Goal: Navigation & Orientation: Find specific page/section

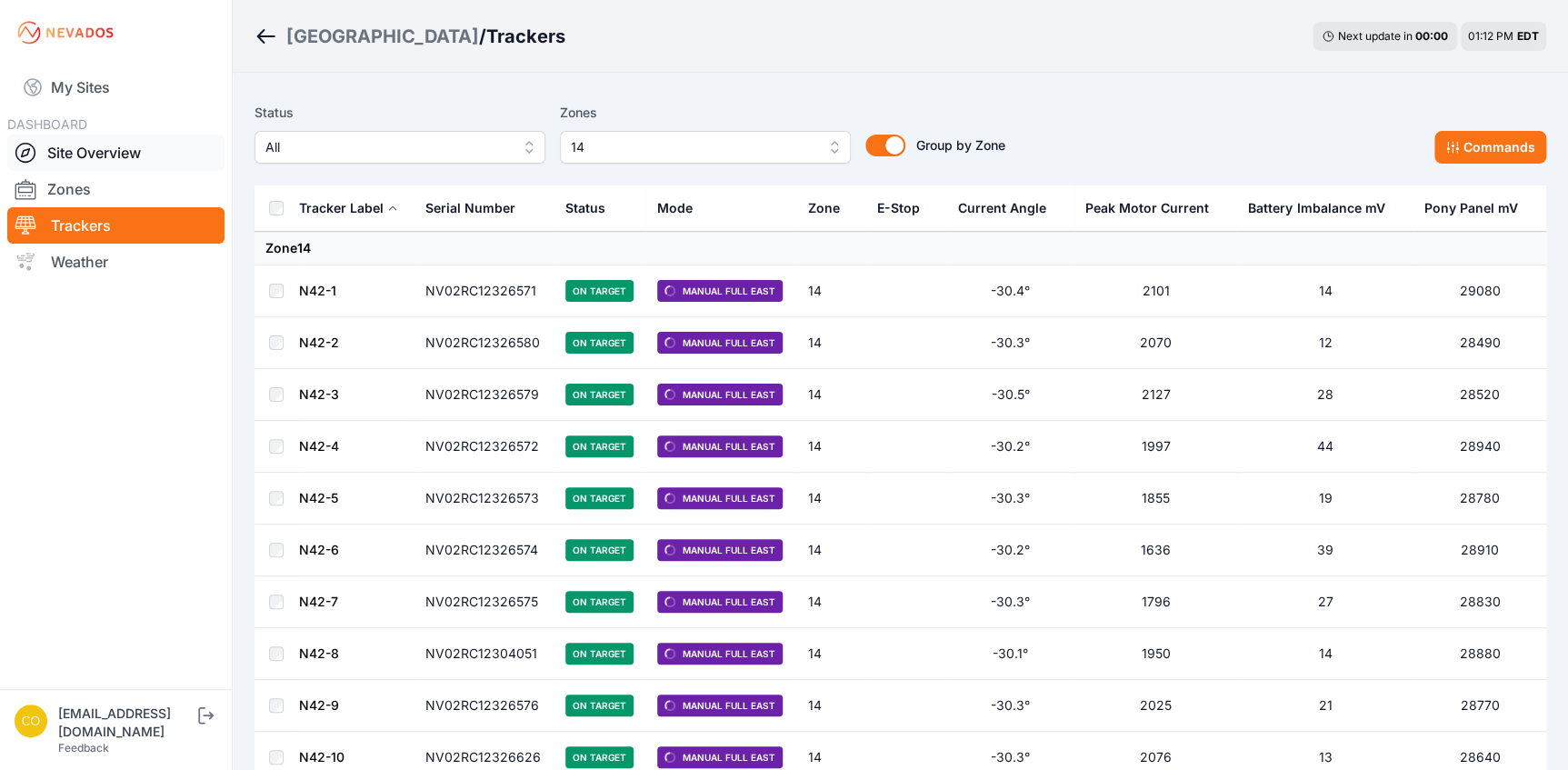
click at [84, 153] on link "Site Overview" at bounding box center [115, 152] width 217 height 36
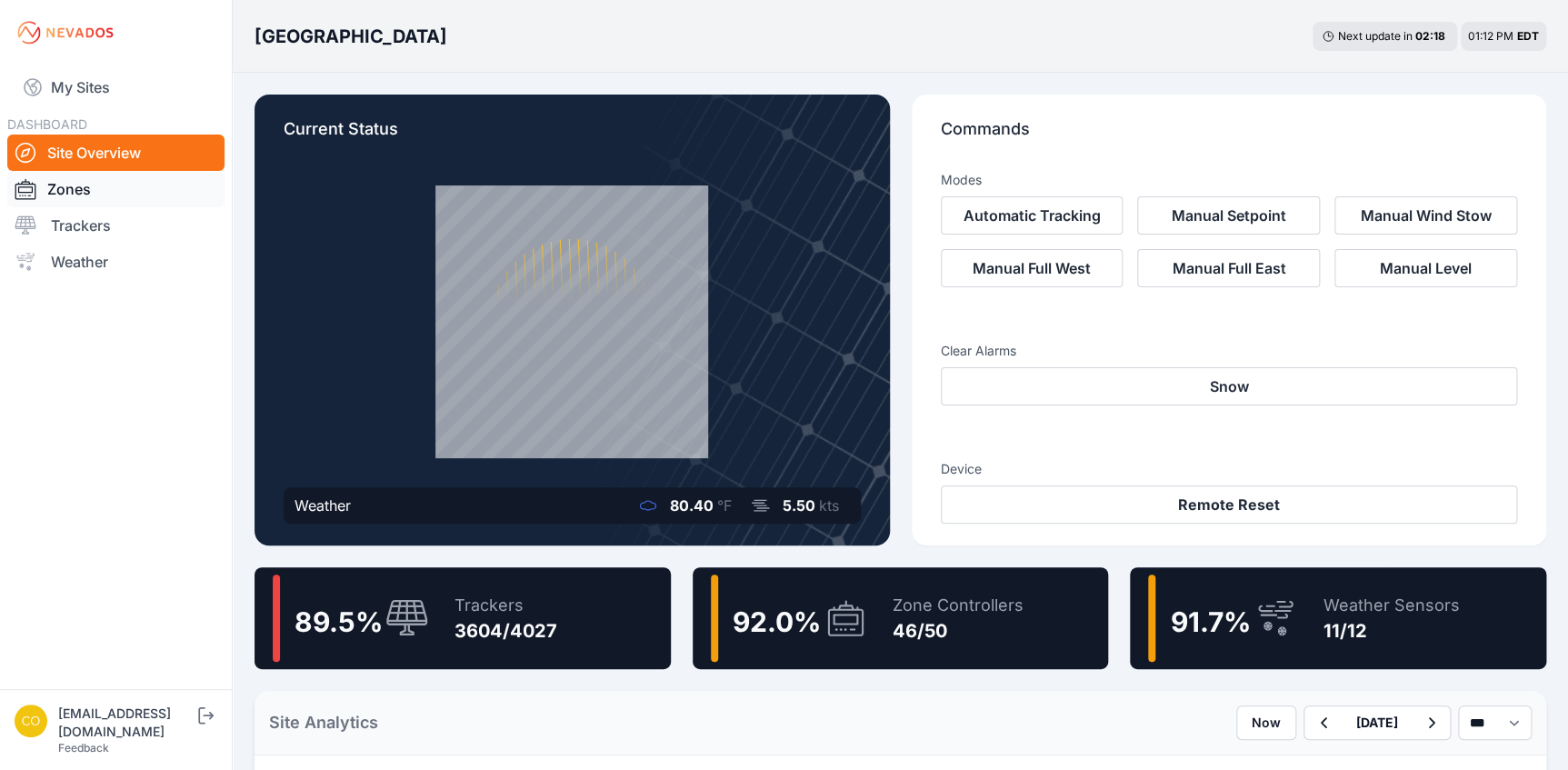
click at [100, 226] on link "Trackers" at bounding box center [115, 225] width 217 height 36
click at [68, 184] on link "Zones" at bounding box center [115, 188] width 217 height 36
click at [83, 196] on link "Zones" at bounding box center [115, 188] width 217 height 36
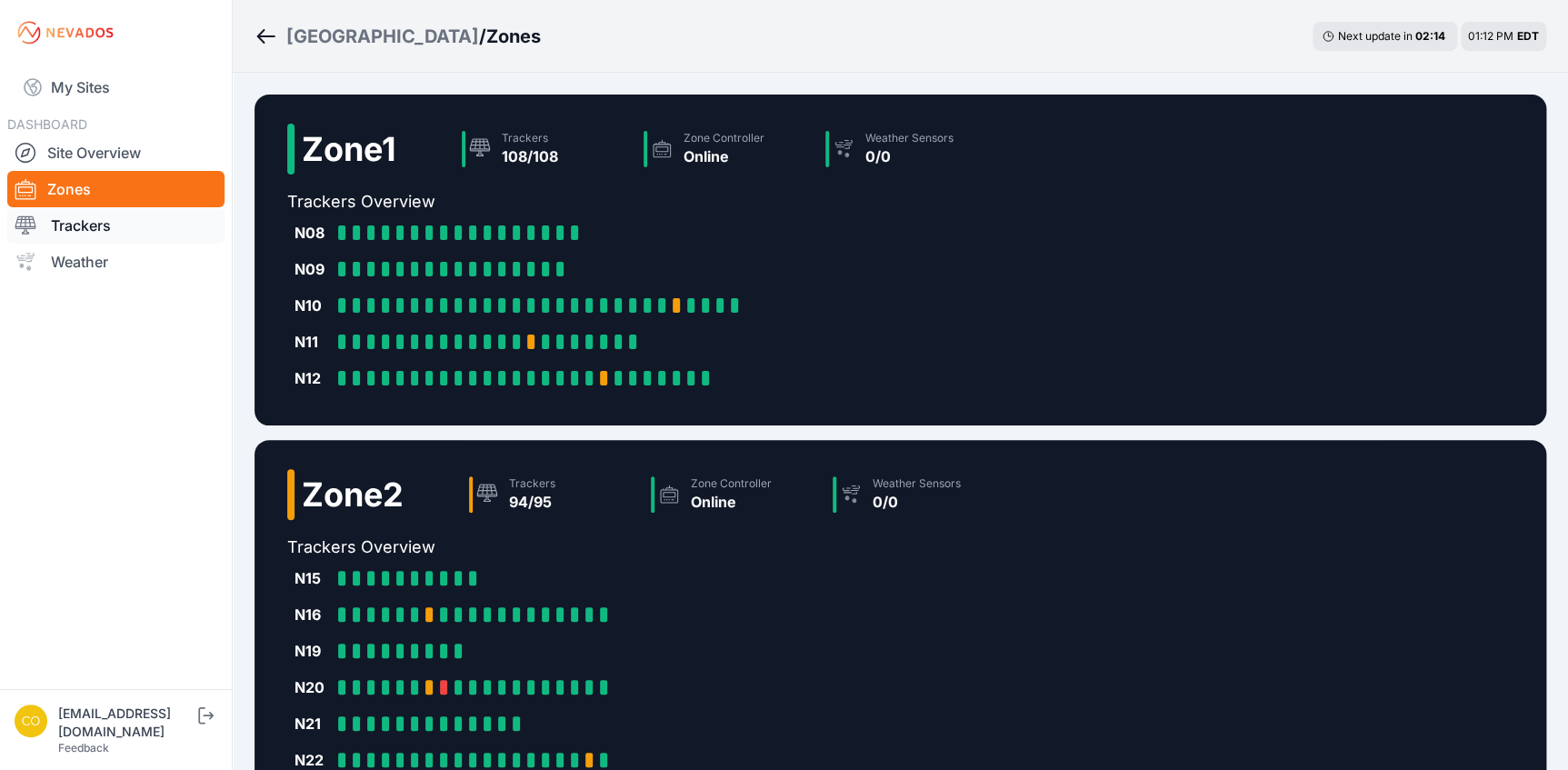
click at [90, 221] on link "Trackers" at bounding box center [115, 225] width 217 height 36
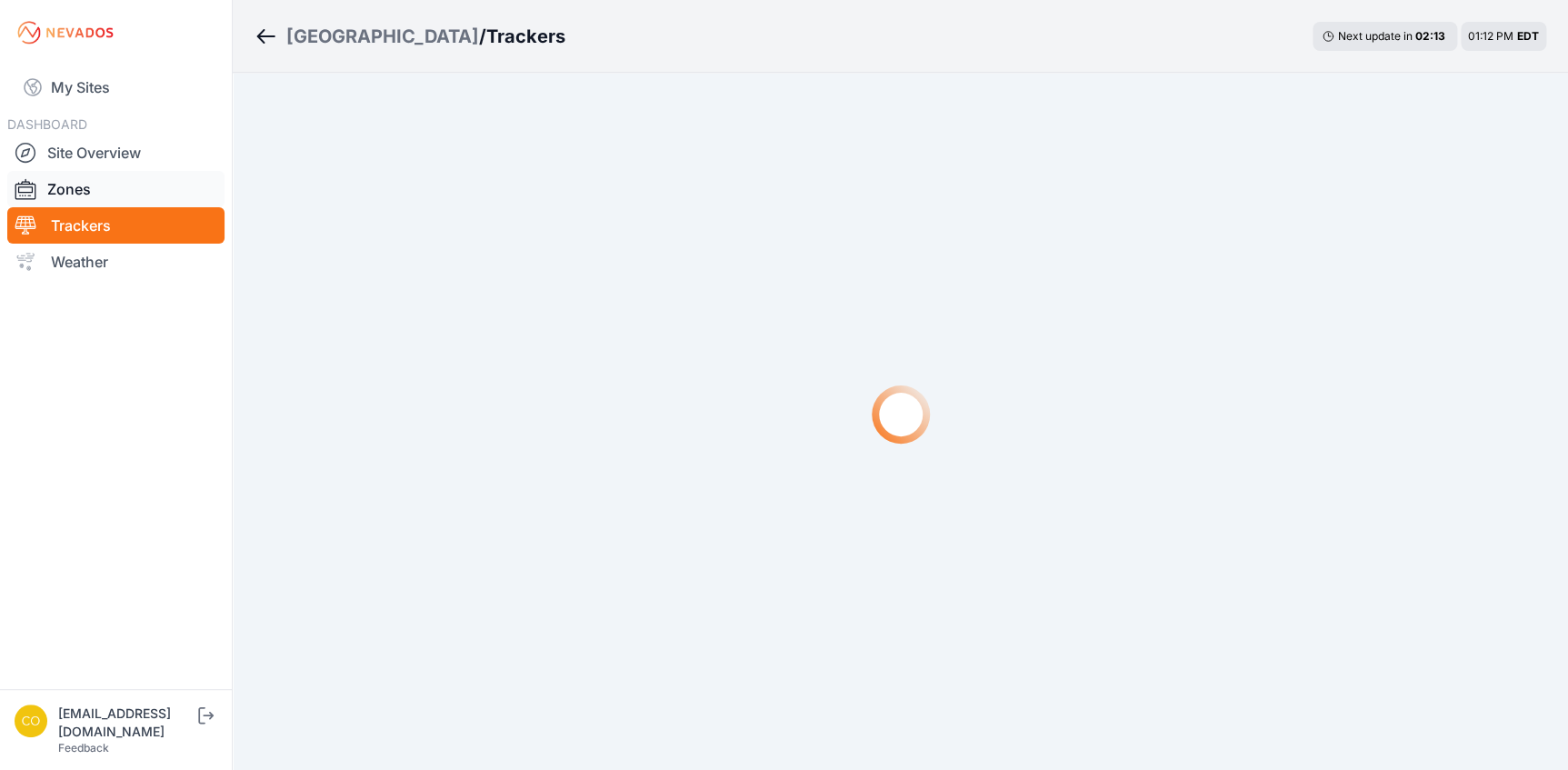
click at [129, 184] on link "Zones" at bounding box center [115, 188] width 217 height 36
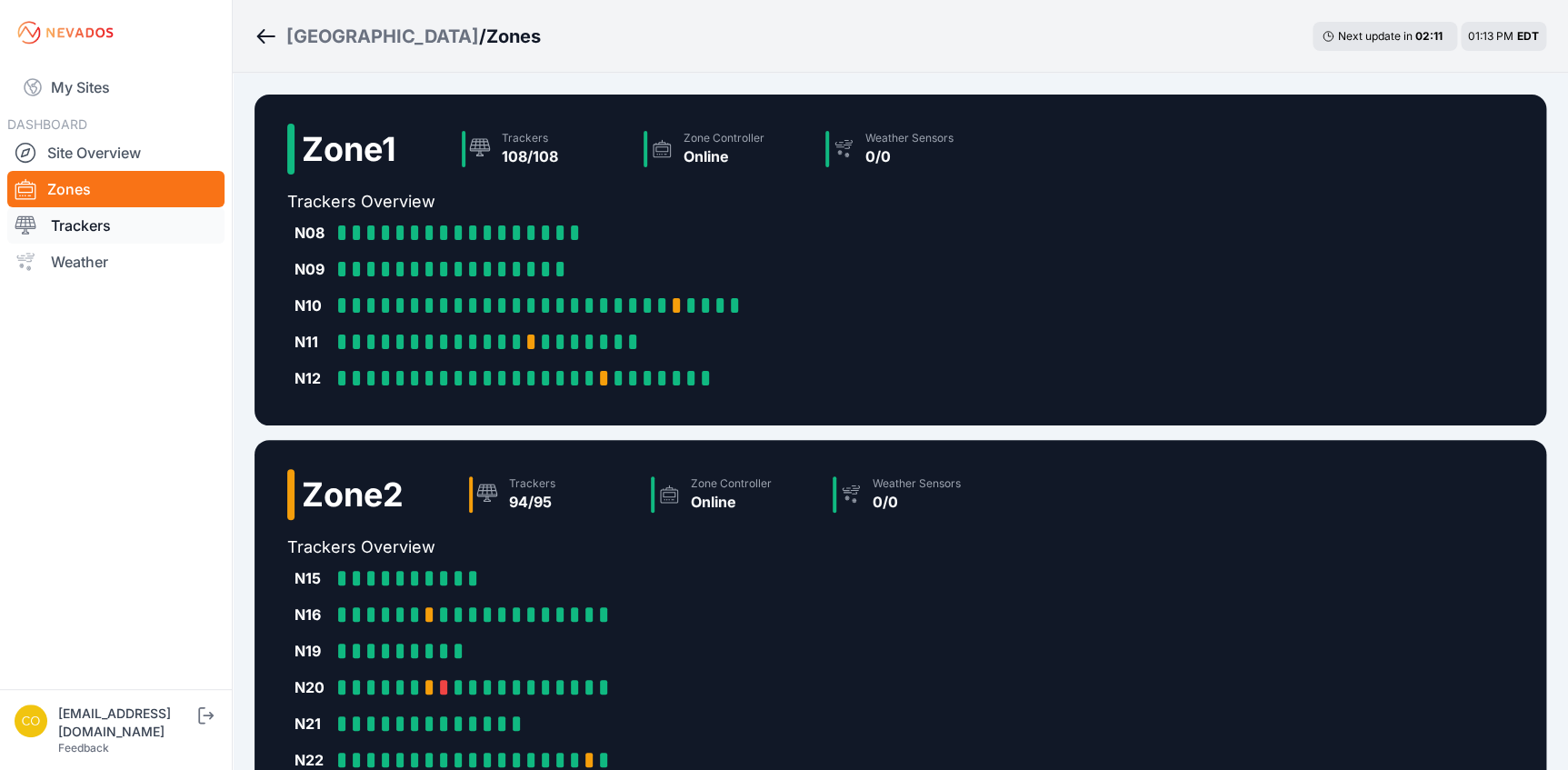
click at [93, 223] on link "Trackers" at bounding box center [115, 225] width 217 height 36
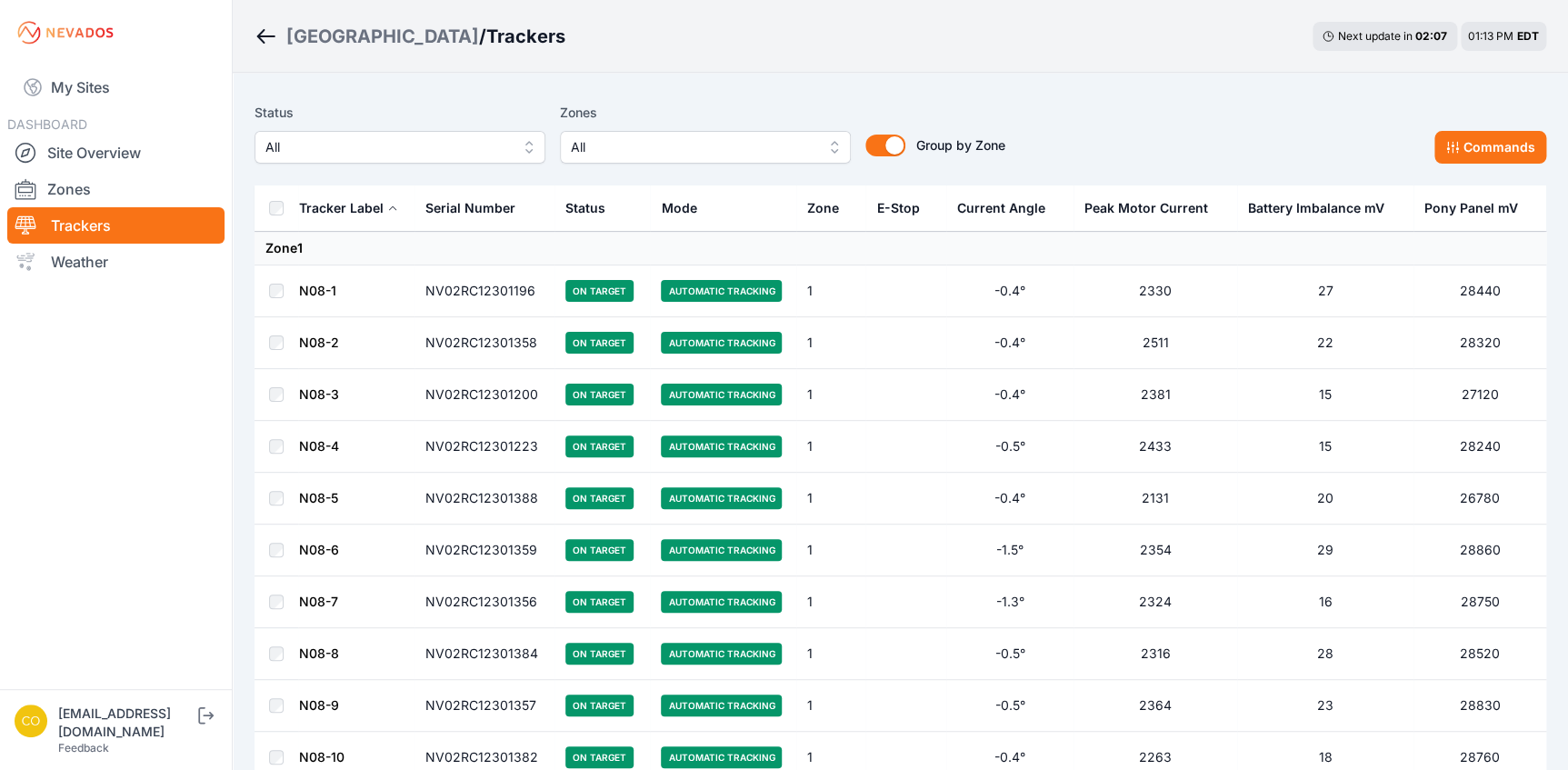
click at [668, 144] on span "All" at bounding box center [692, 147] width 243 height 21
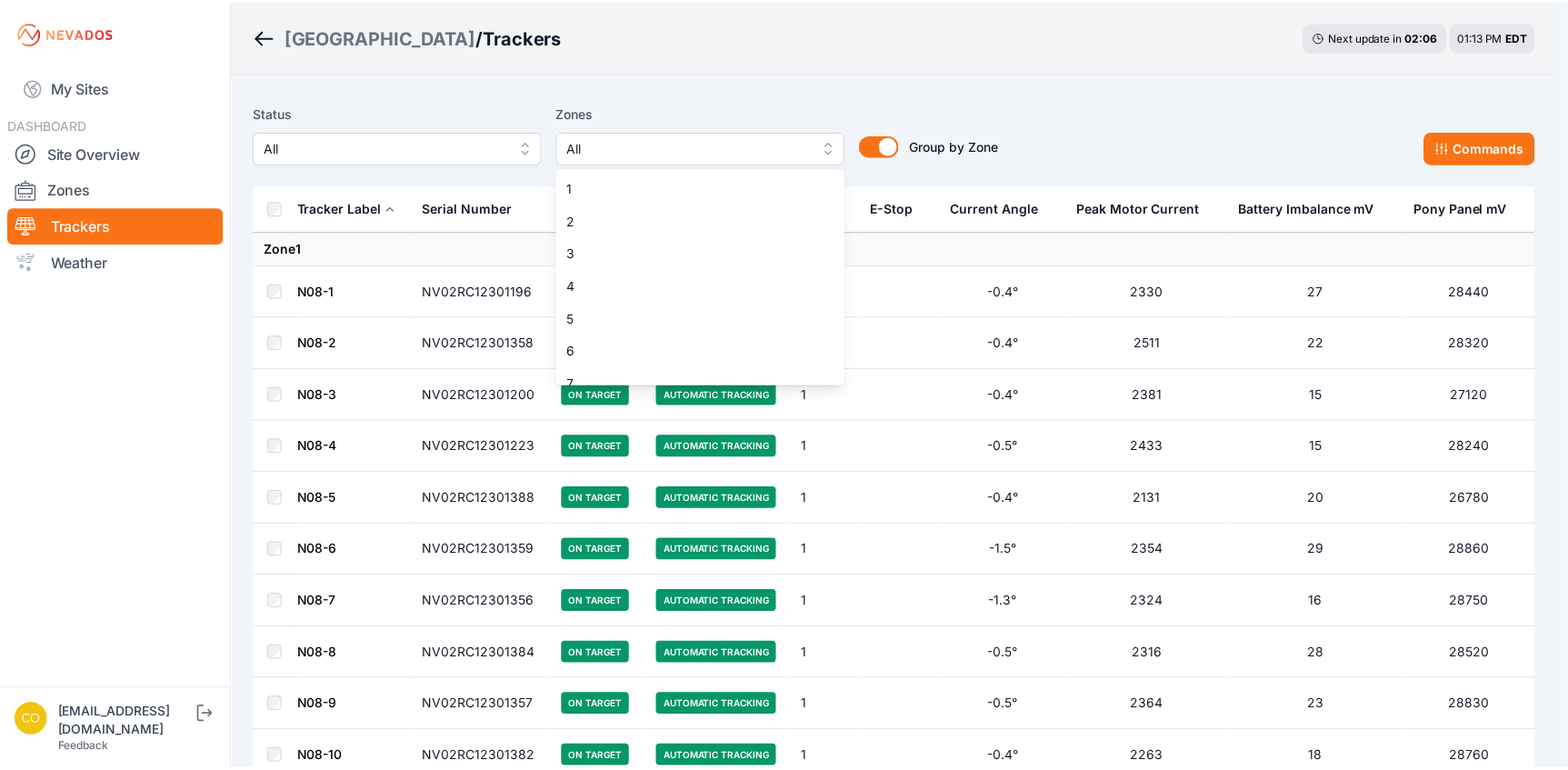
scroll to position [413, 0]
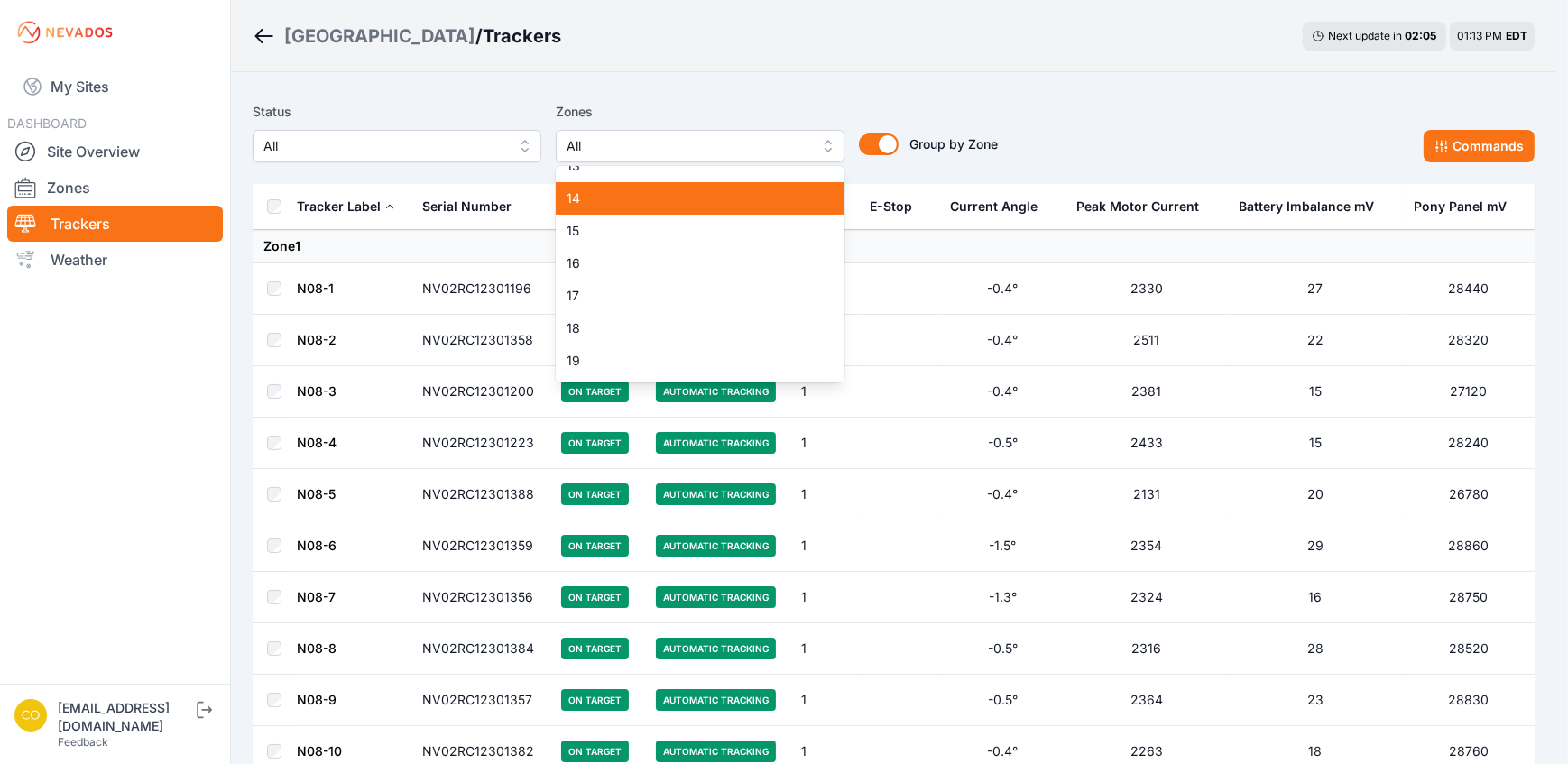
click at [620, 196] on span "14" at bounding box center [689, 198] width 245 height 18
click at [689, 238] on span "15" at bounding box center [689, 231] width 245 height 18
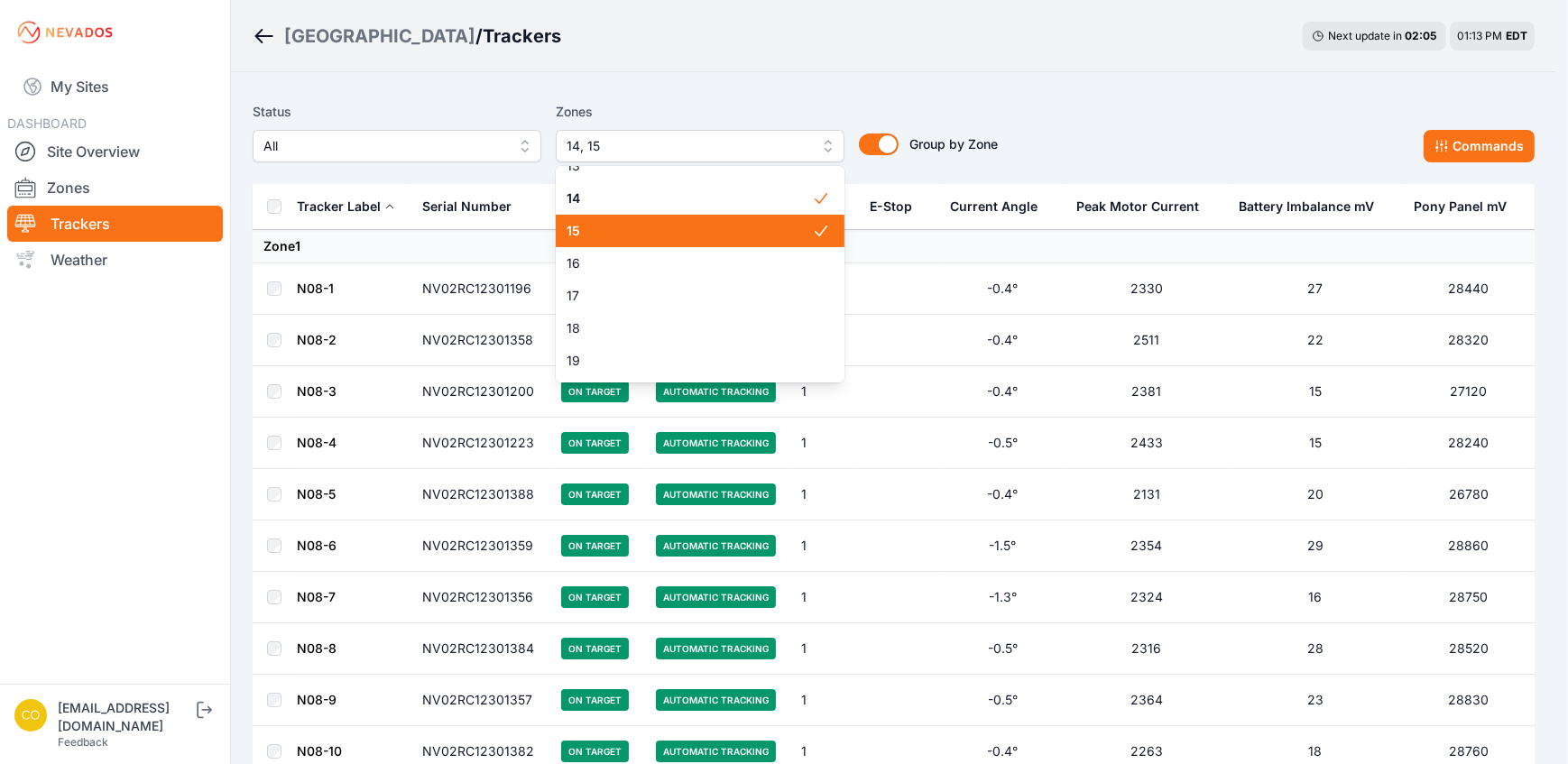
click at [576, 252] on div "16" at bounding box center [700, 264] width 289 height 33
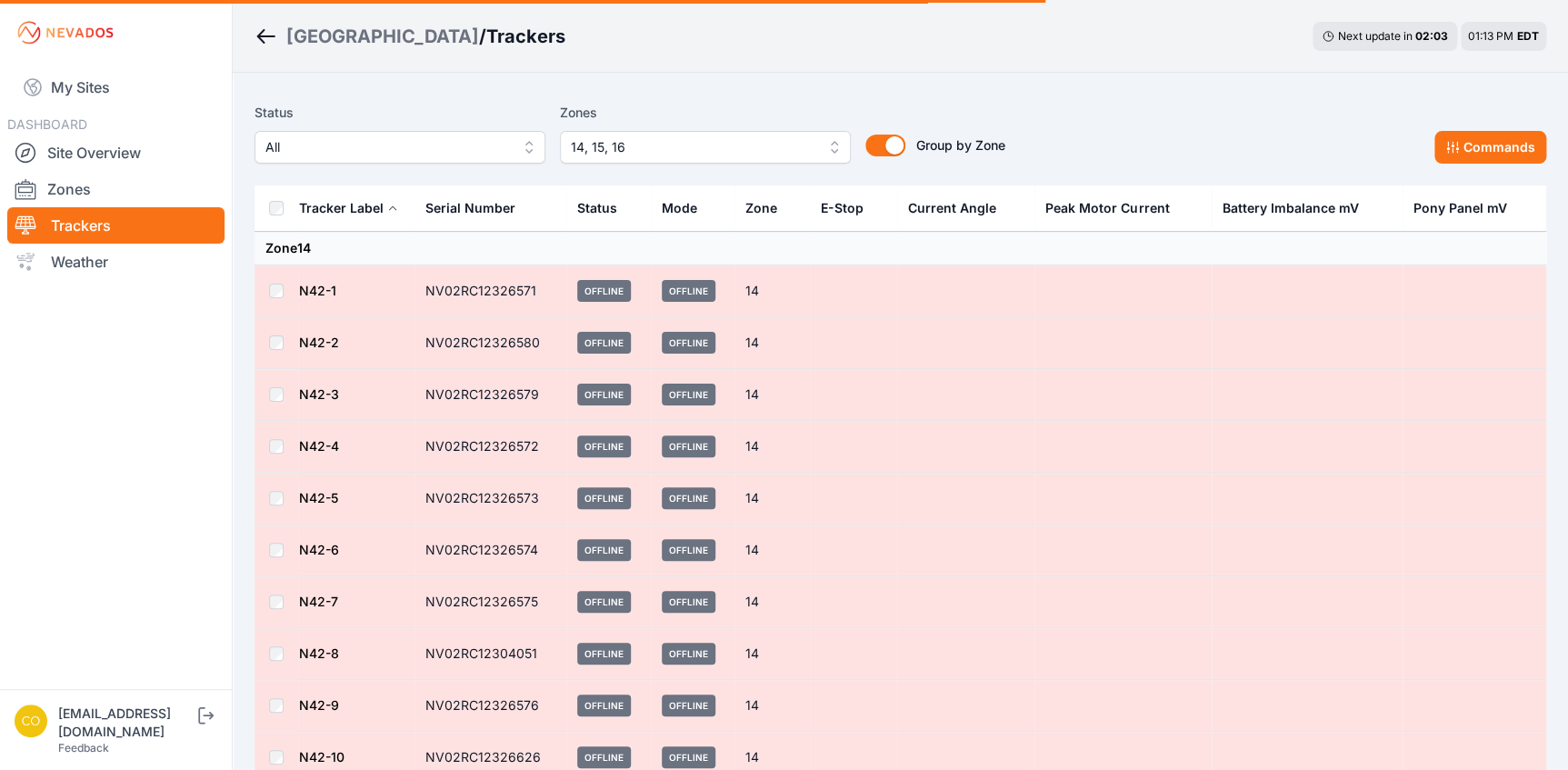
click at [788, 66] on div "Bartonsville / Trackers Next update in 02 : 03 01:13 PM EDT" at bounding box center [900, 36] width 1335 height 73
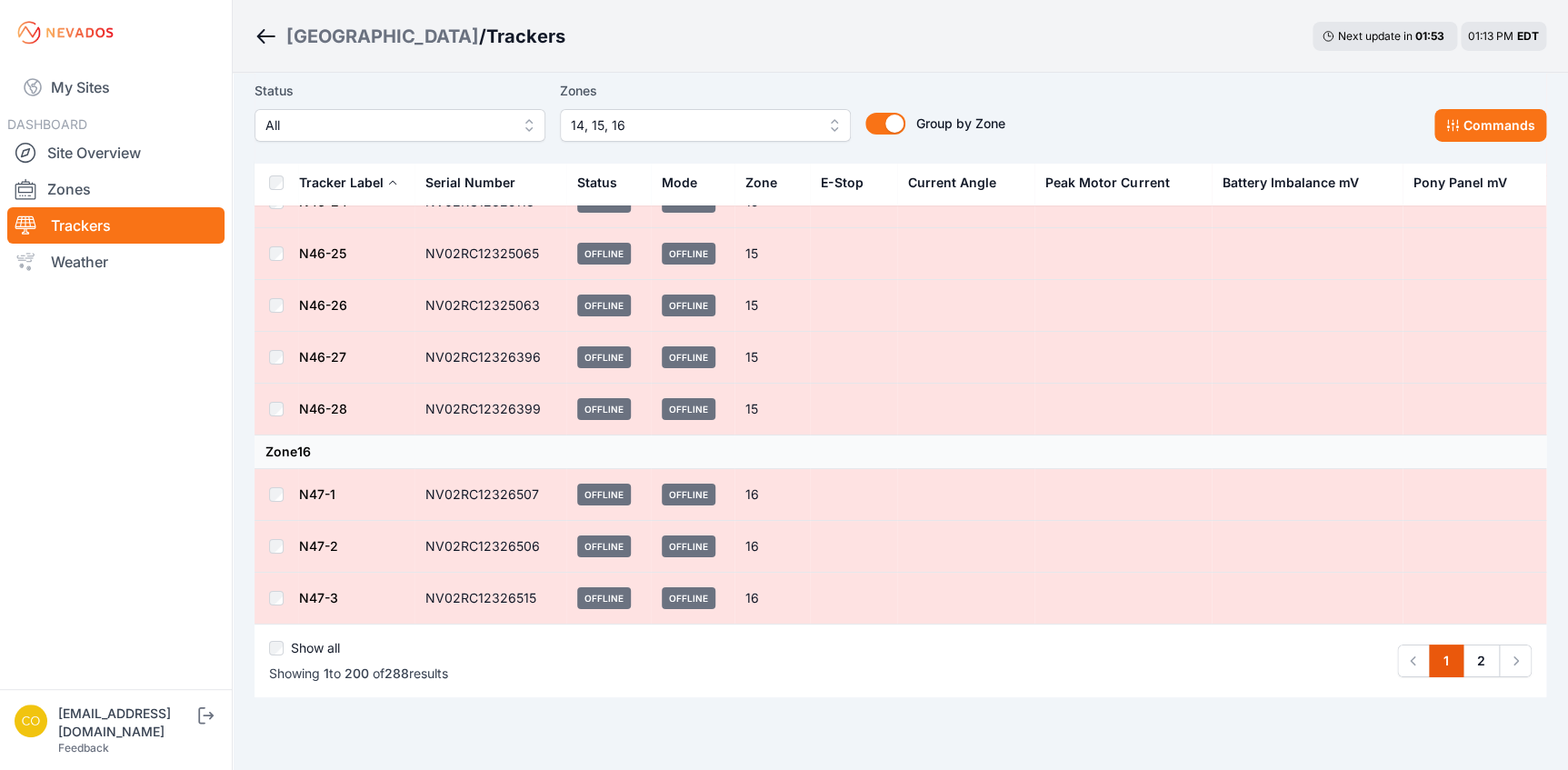
scroll to position [10112, 0]
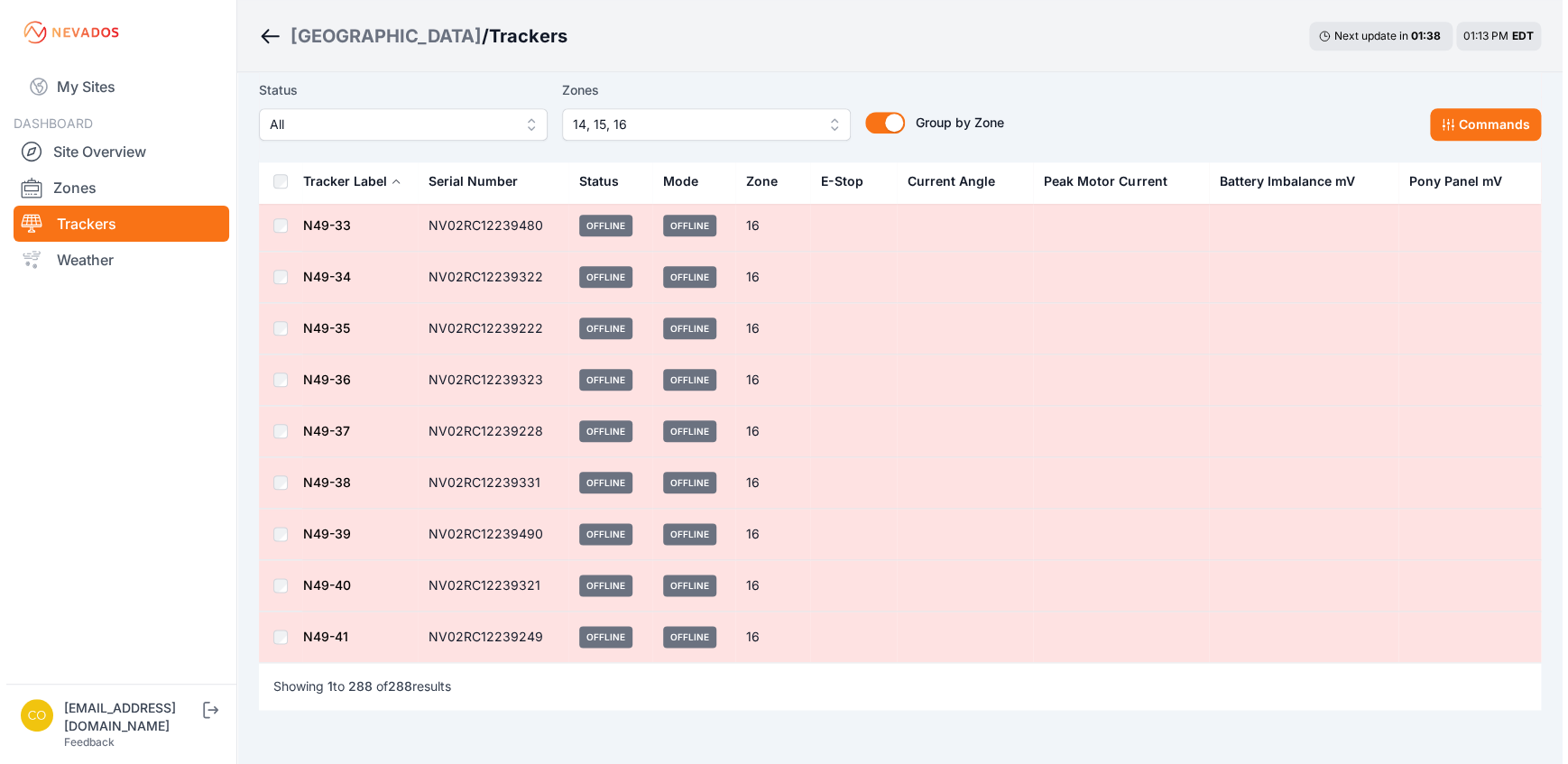
scroll to position [14523, 0]
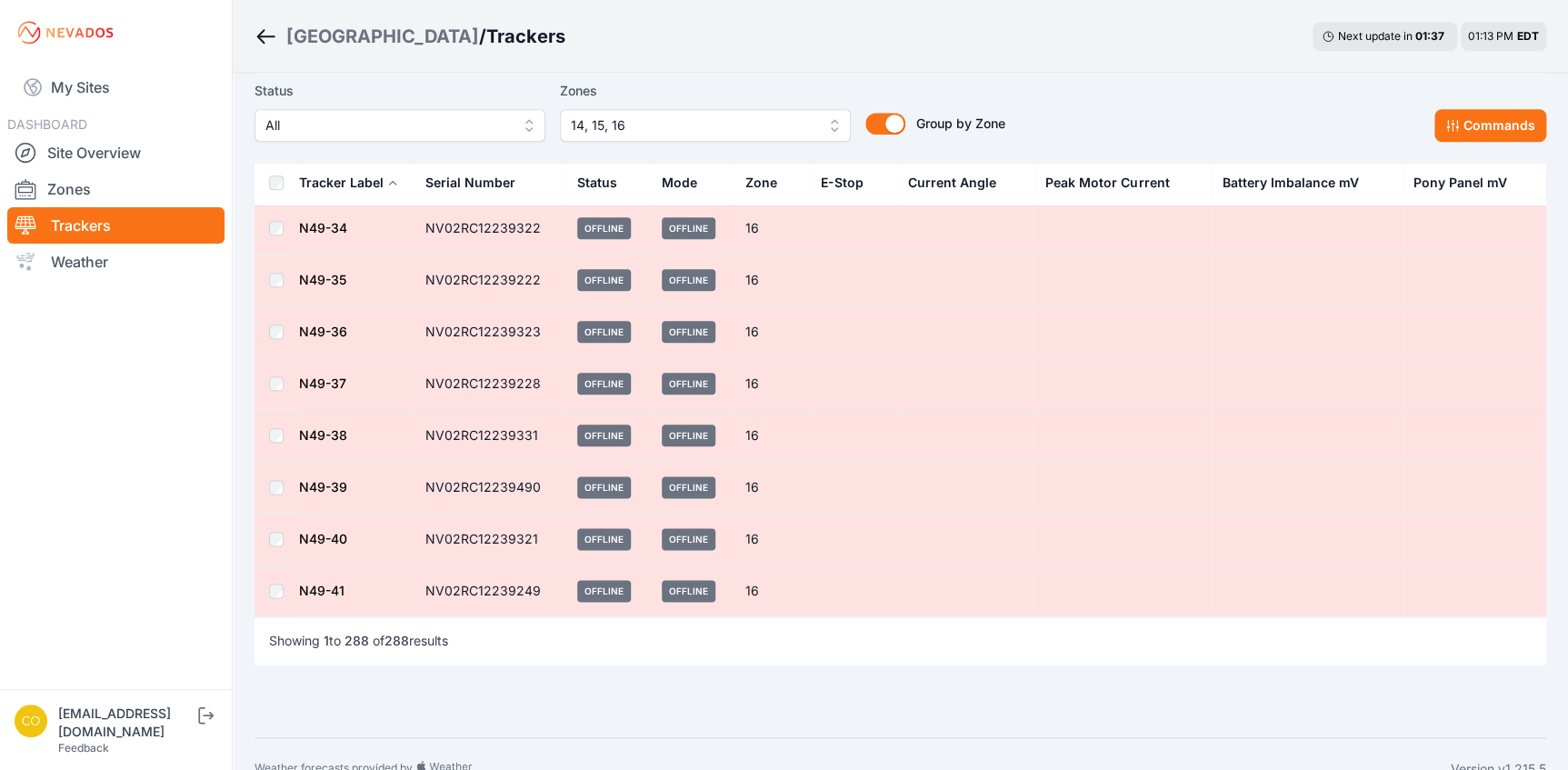
click at [834, 125] on button "14, 15, 16" at bounding box center [705, 125] width 291 height 33
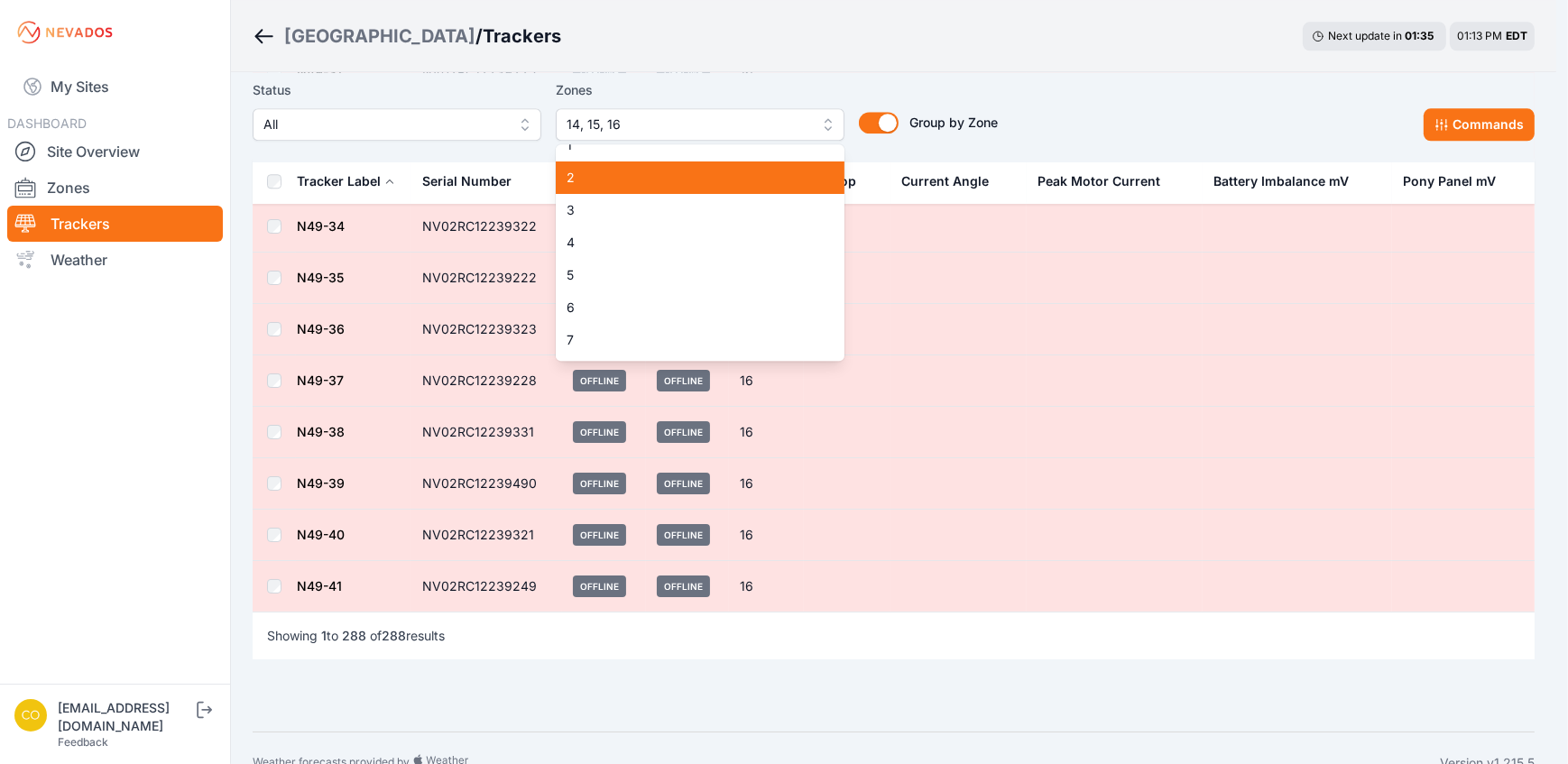
scroll to position [0, 0]
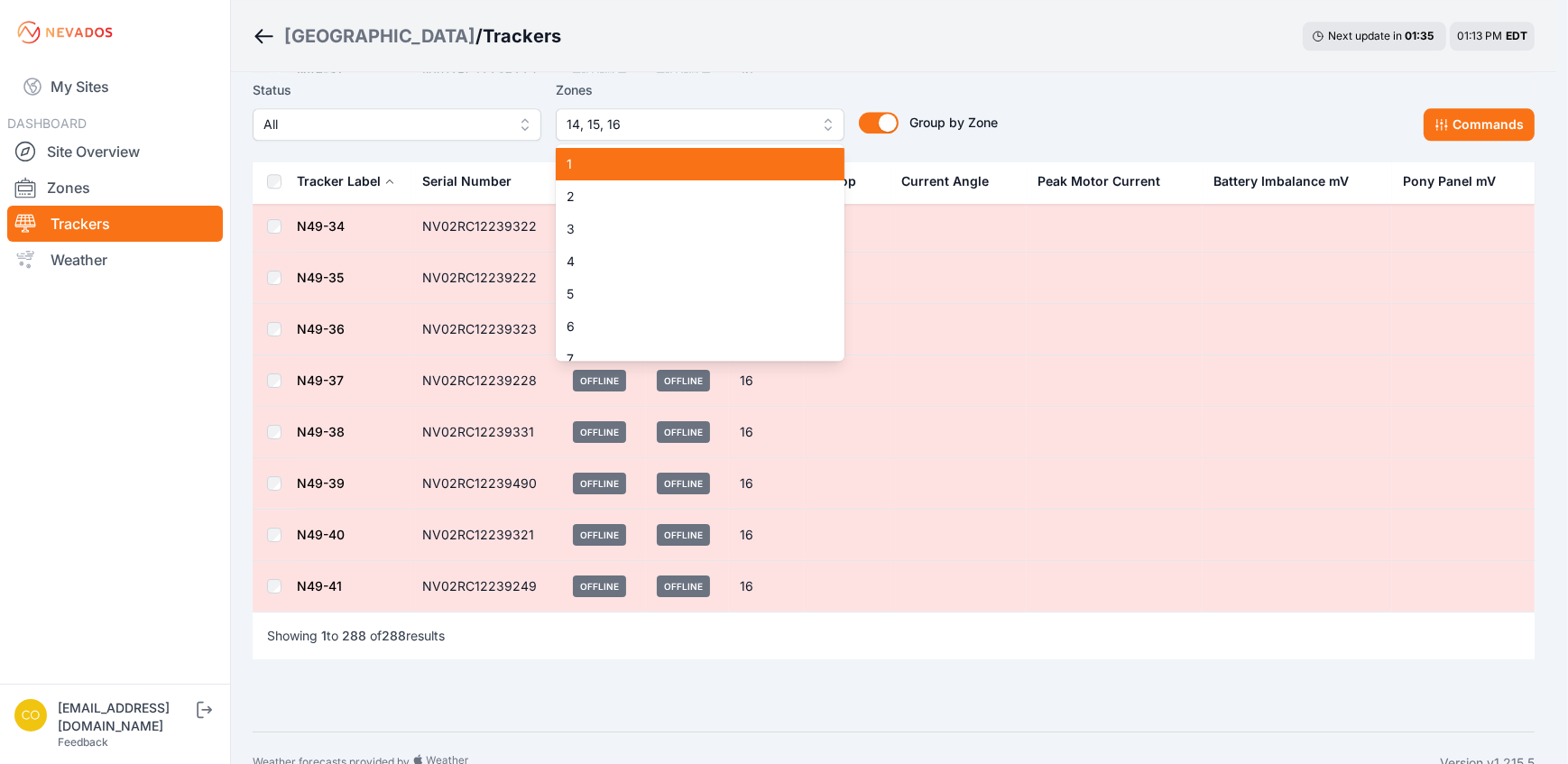
click at [617, 159] on span "1" at bounding box center [689, 164] width 245 height 18
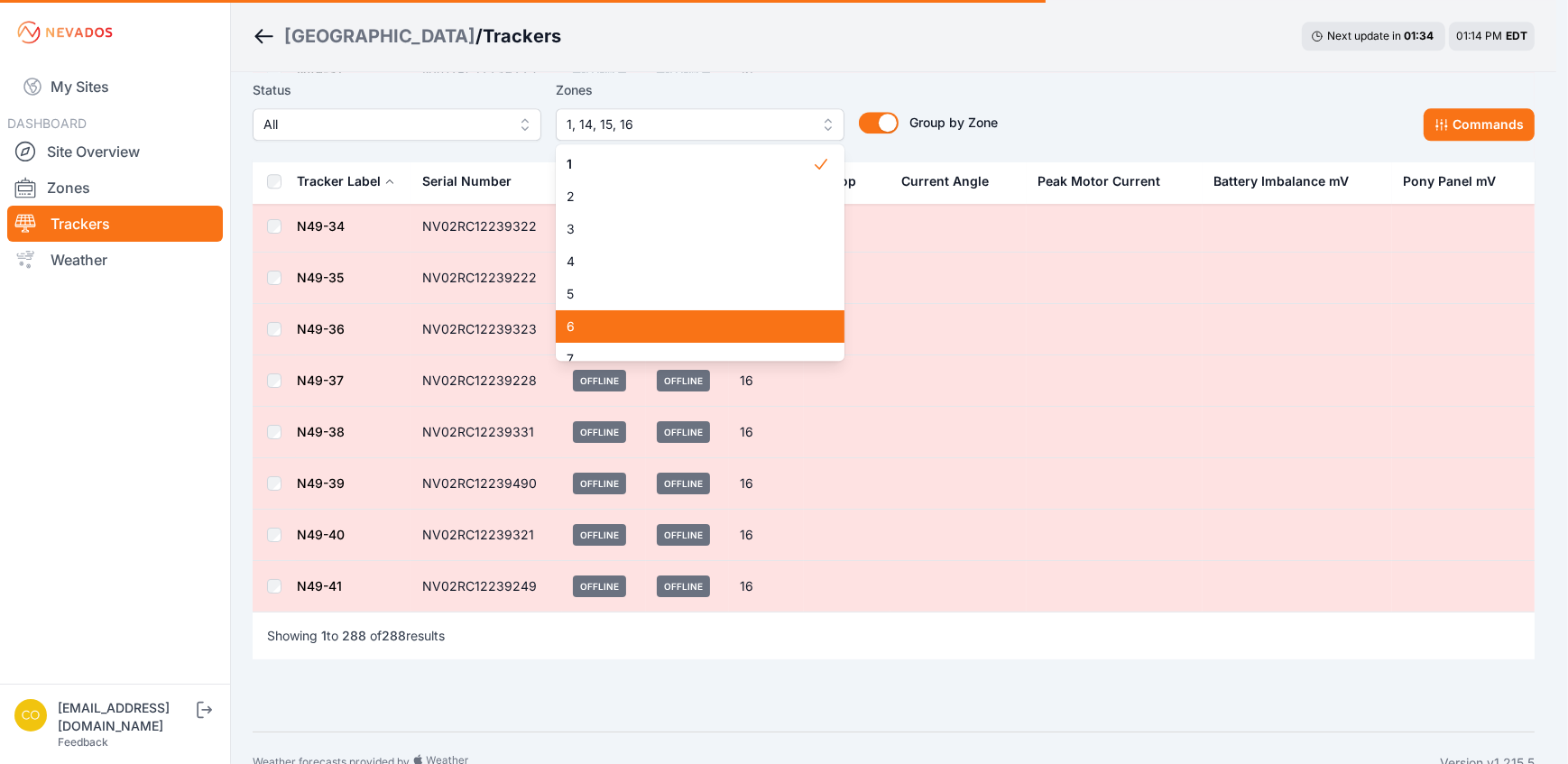
click at [596, 303] on span "5" at bounding box center [689, 293] width 245 height 18
click at [856, 93] on div "Status All Zones 1, 14, 15, 16 1 2 3 4 5 6 7 8 9 10 11 12 13 14 15 16 17 18 19 …" at bounding box center [893, 117] width 1282 height 90
click at [688, 95] on div "Status All Zones 1, 14, 15, 16 1 2 3 4 5 6 7 8 9 10 11 12 13 14 15 16 17 18 19 …" at bounding box center [893, 117] width 1282 height 90
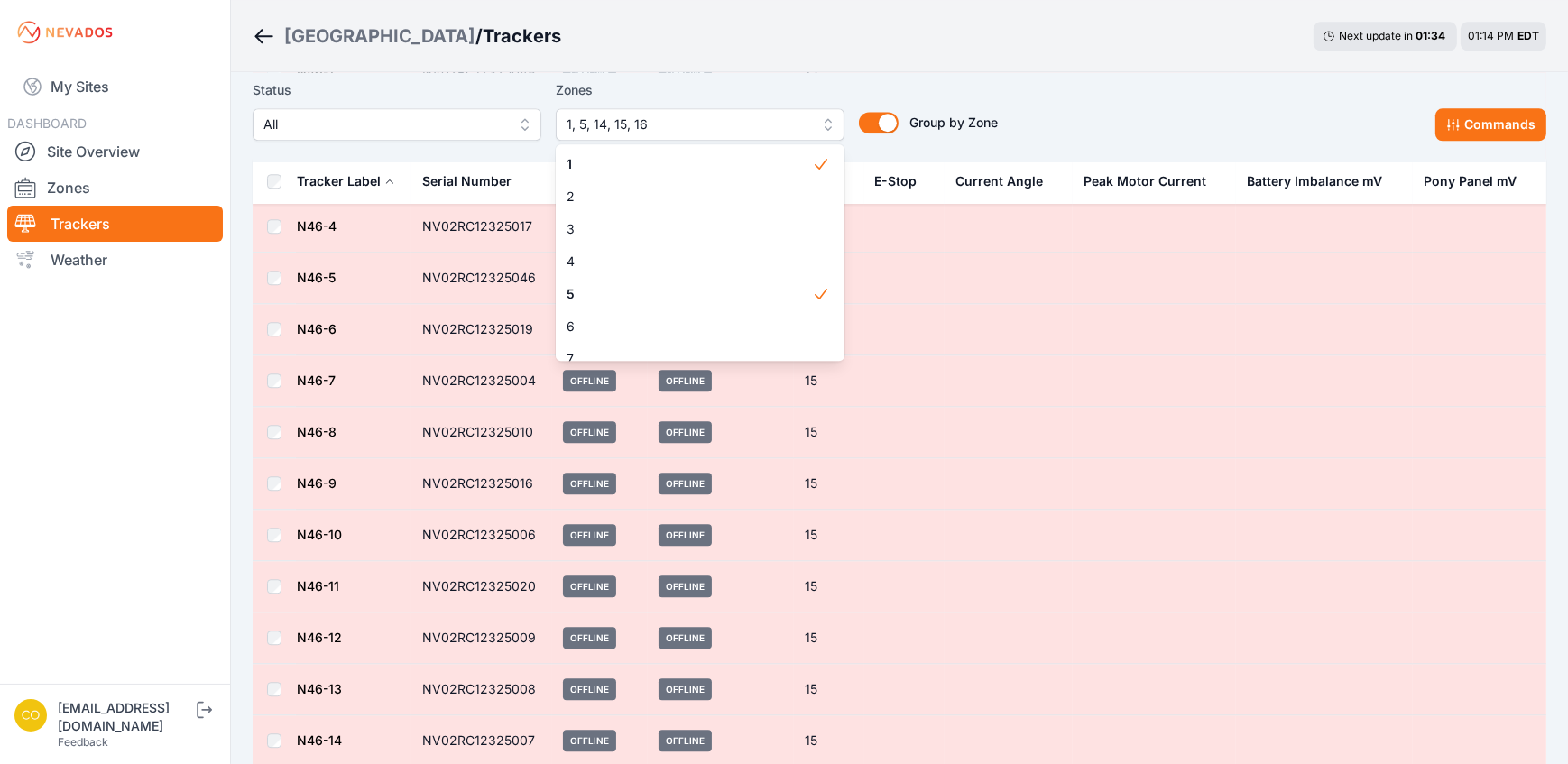
click at [1119, 140] on div "Status All Zones 1, 5, 14, 15, 16 1 2 3 4 5 6 7 8 9 10 11 12 13 14 15 16 17 18 …" at bounding box center [899, 110] width 1294 height 62
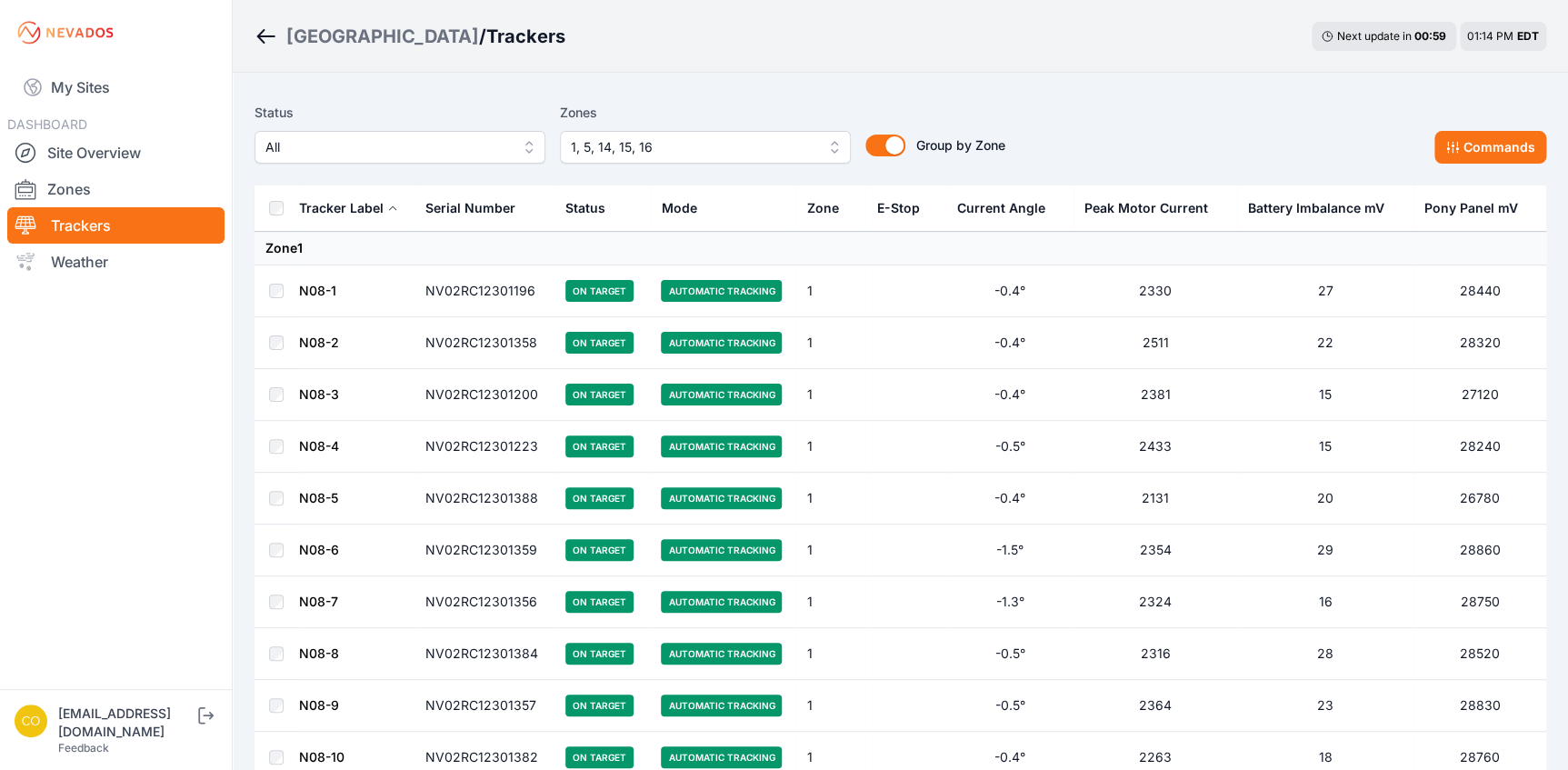
click at [685, 149] on span "1, 5, 14, 15, 16" at bounding box center [692, 147] width 243 height 21
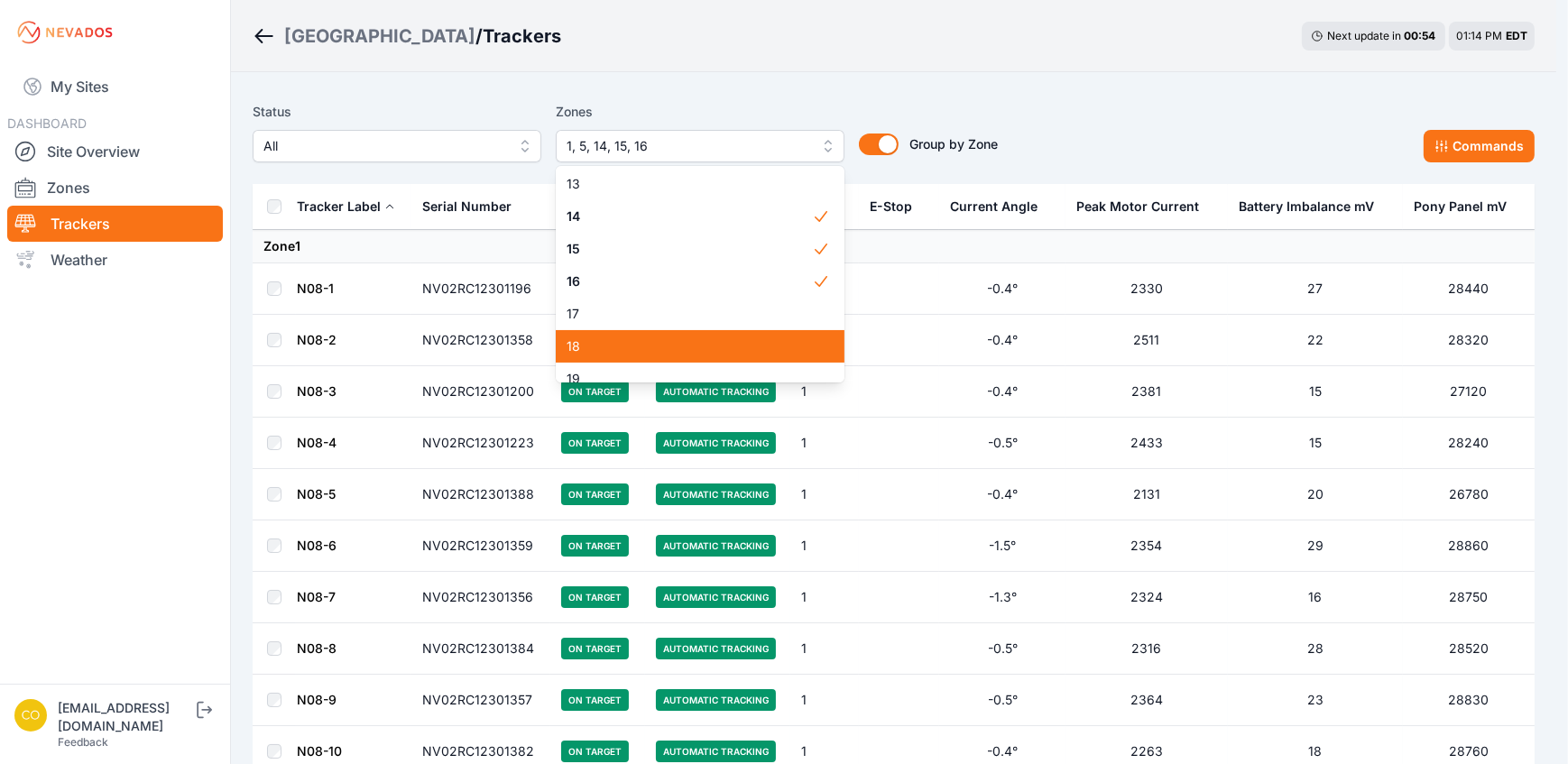
scroll to position [410, 0]
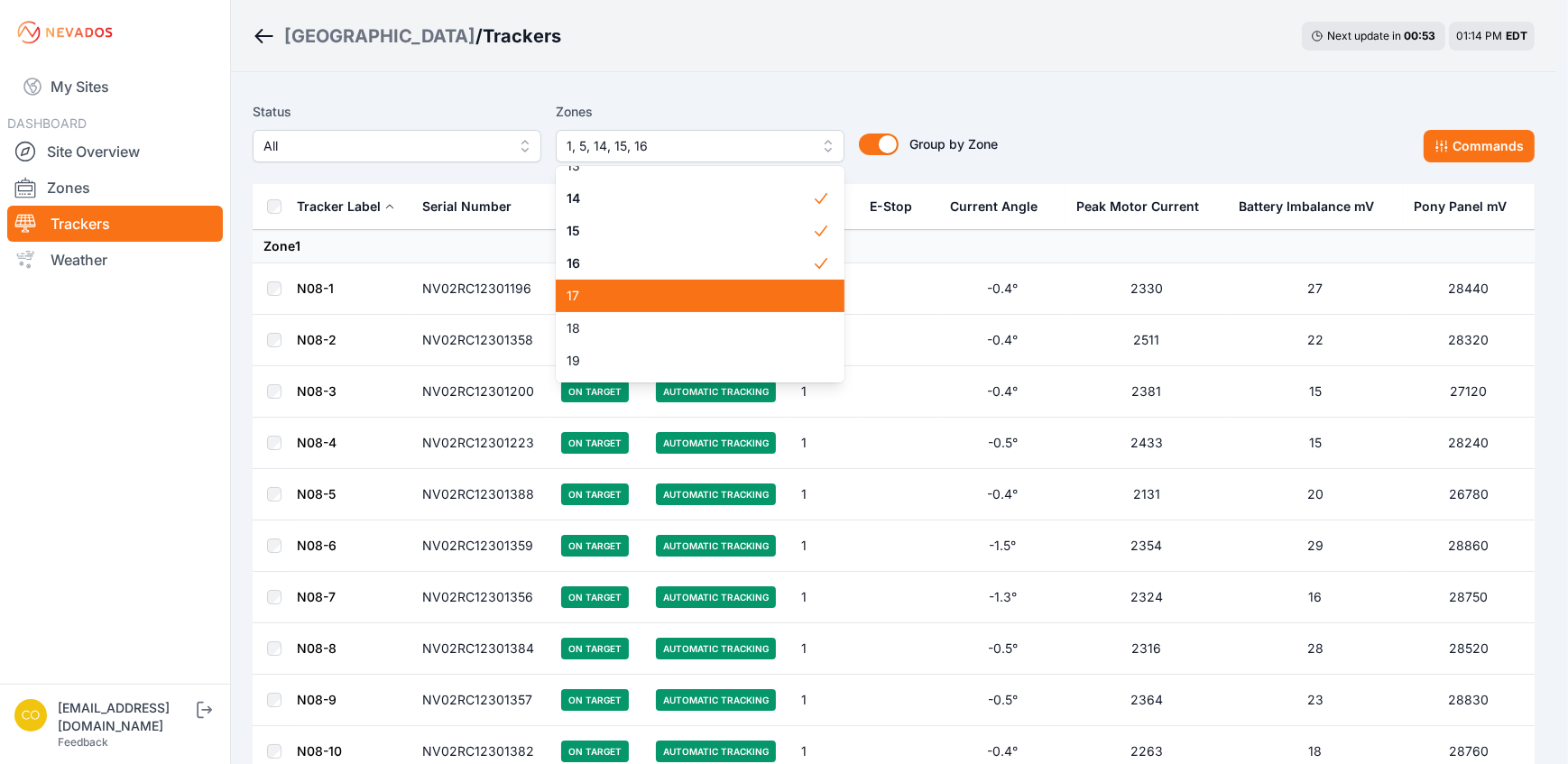
click at [620, 297] on span "17" at bounding box center [689, 295] width 245 height 18
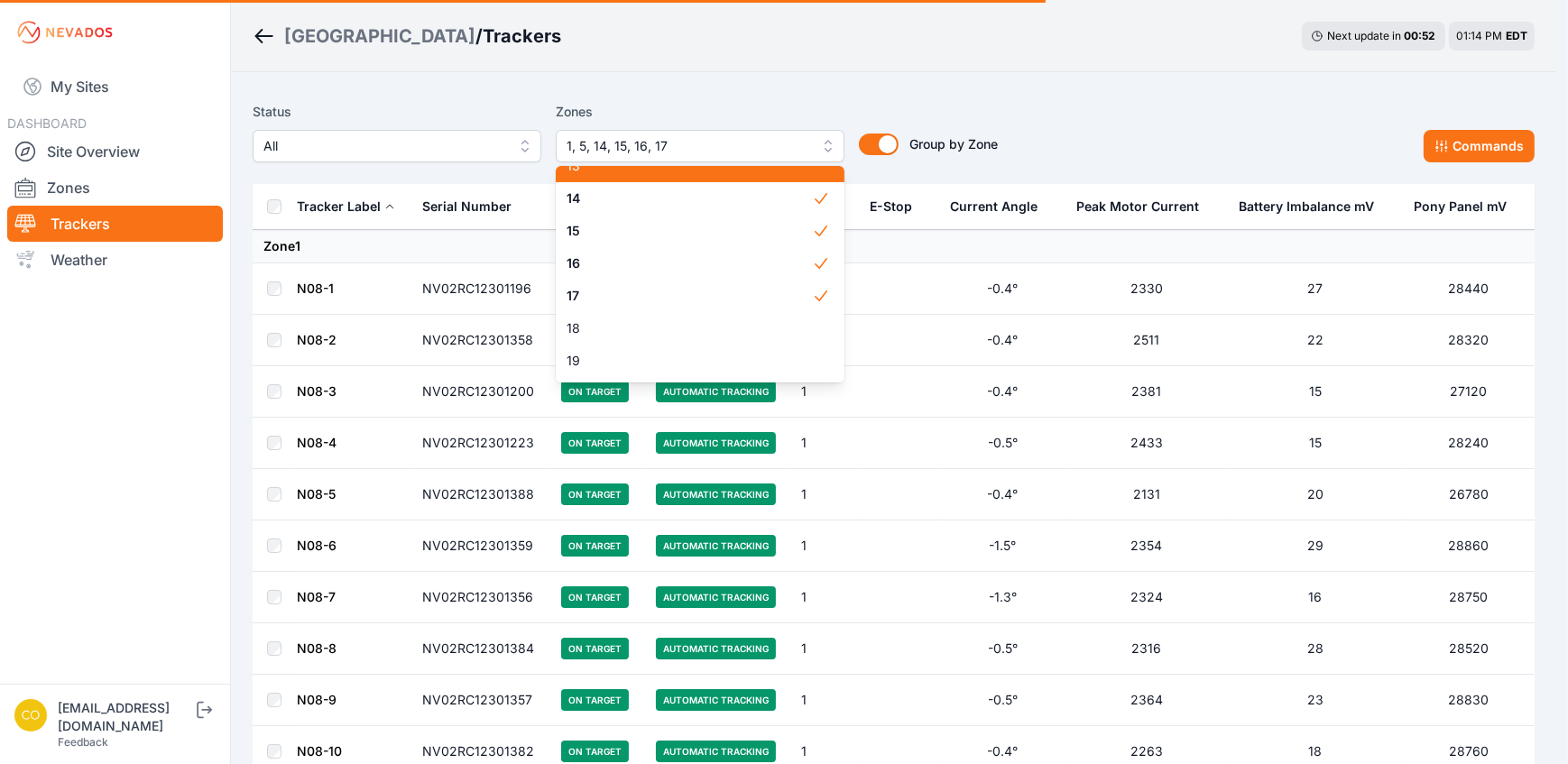
click at [678, 177] on div "13" at bounding box center [700, 166] width 289 height 33
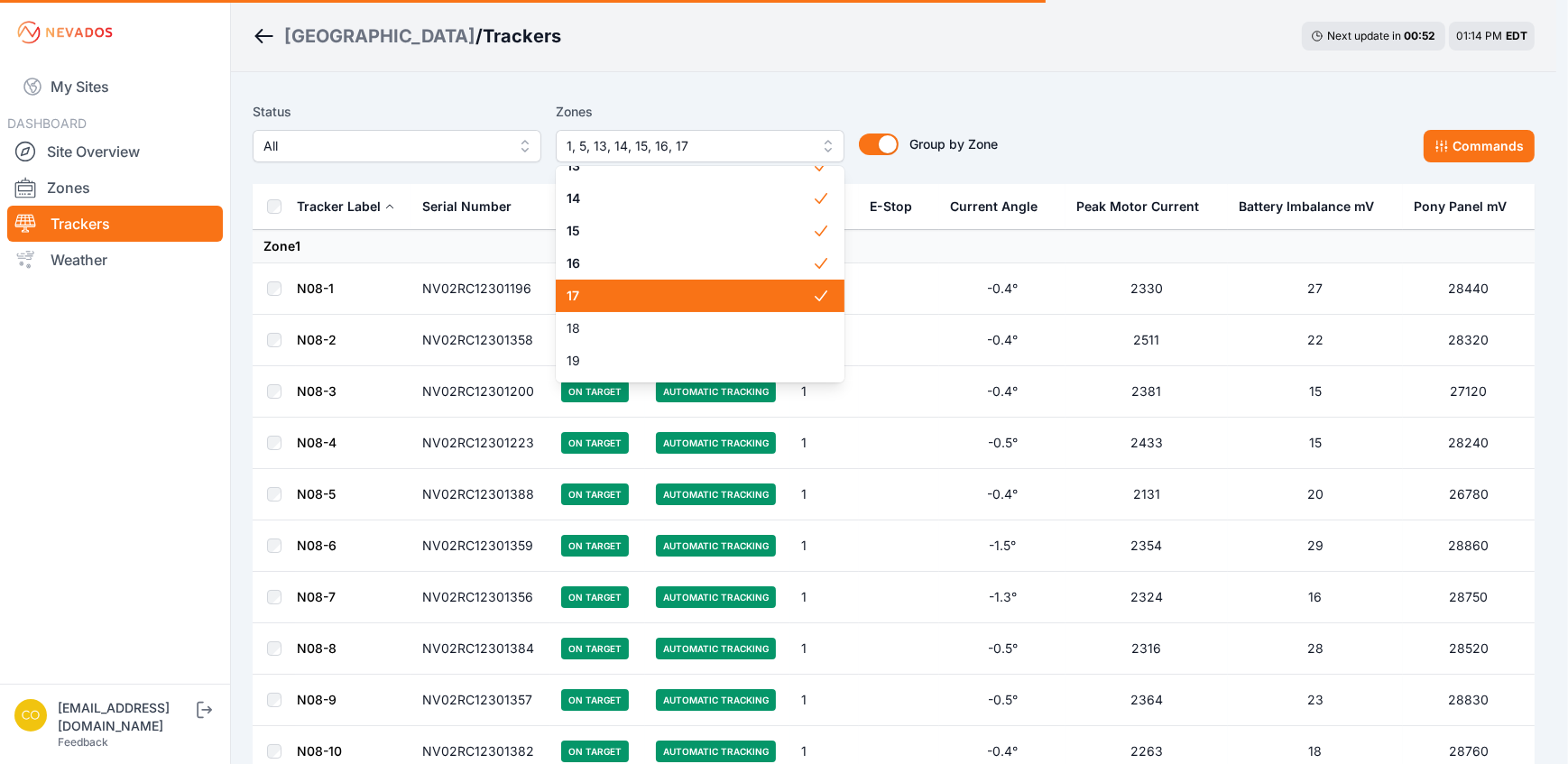
scroll to position [394, 0]
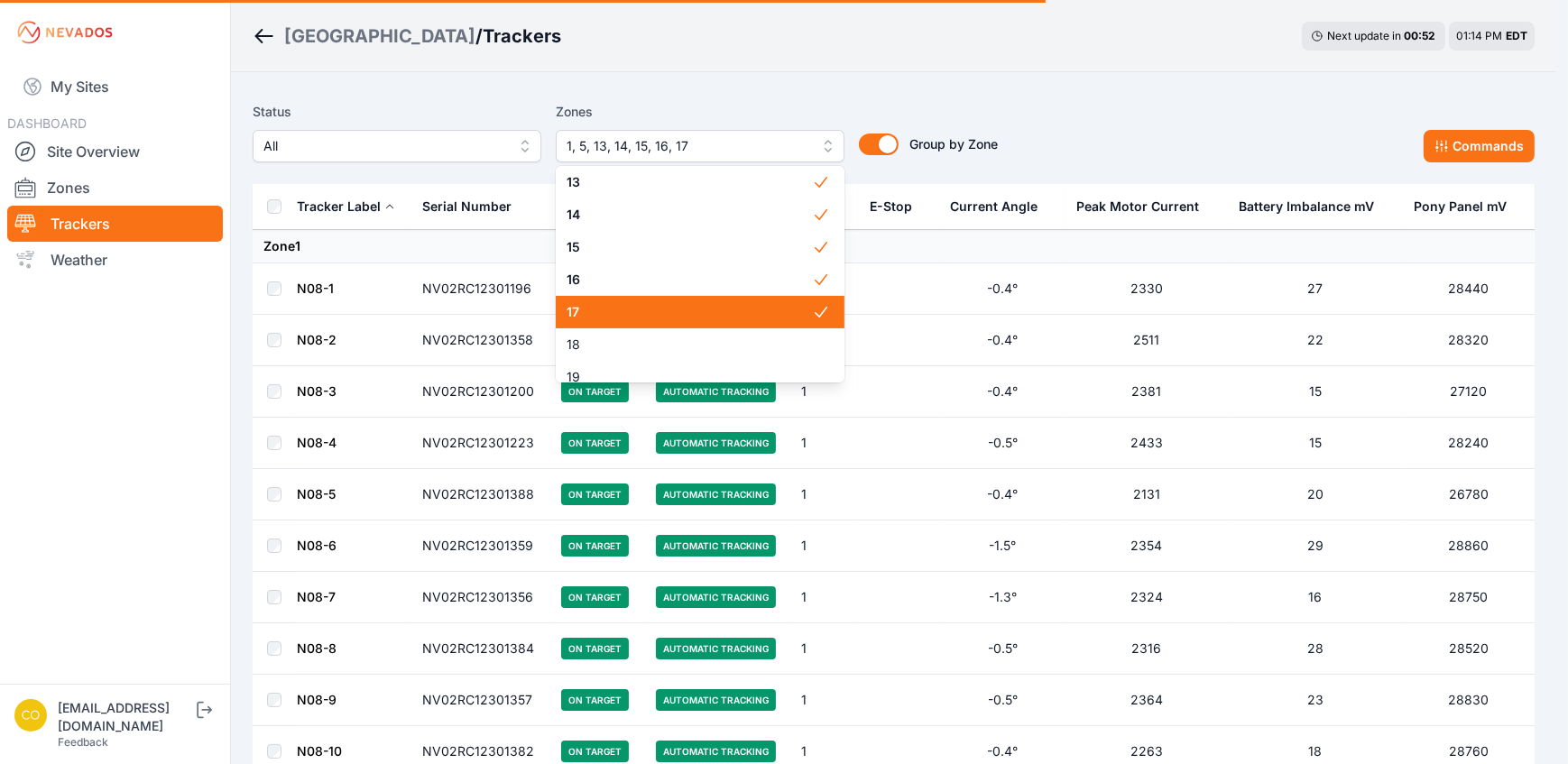
click at [639, 279] on span "16" at bounding box center [689, 279] width 245 height 18
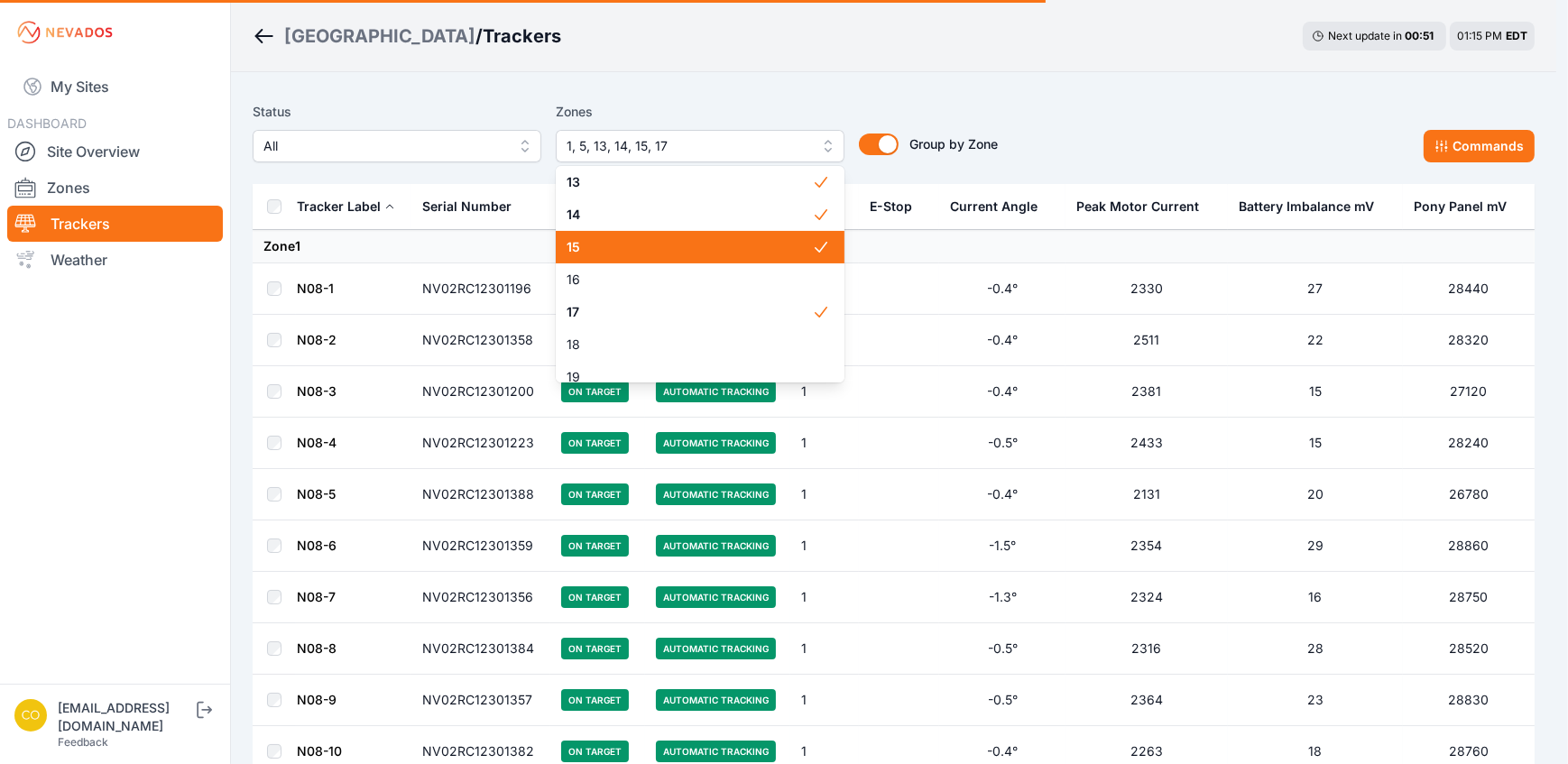
click at [595, 243] on span "15" at bounding box center [689, 246] width 245 height 18
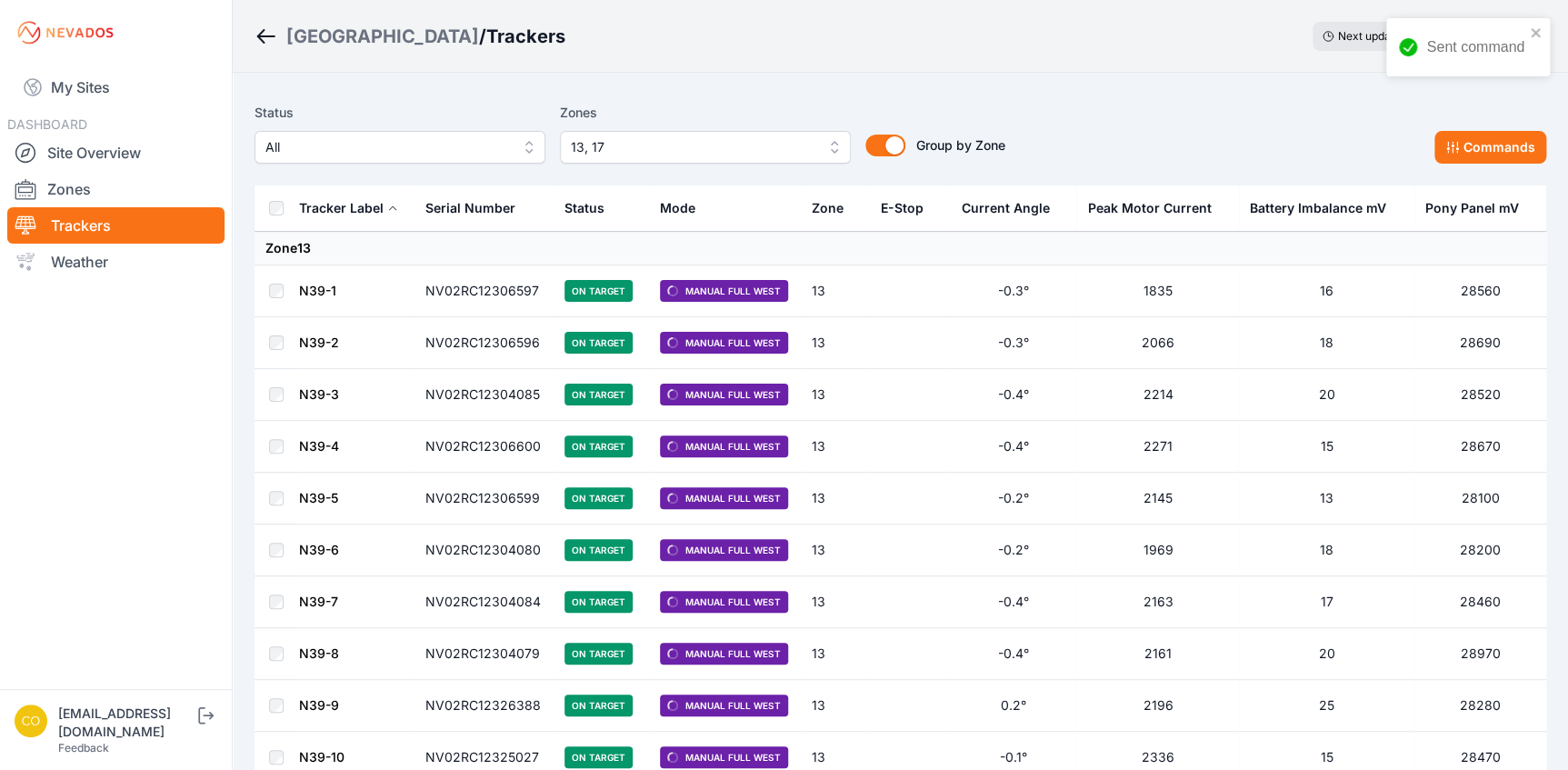
click at [1055, 98] on div "Status All Zones 13, 17 Group by Zone Group by Zone Commands" at bounding box center [900, 140] width 1292 height 91
